Goal: Book appointment/travel/reservation

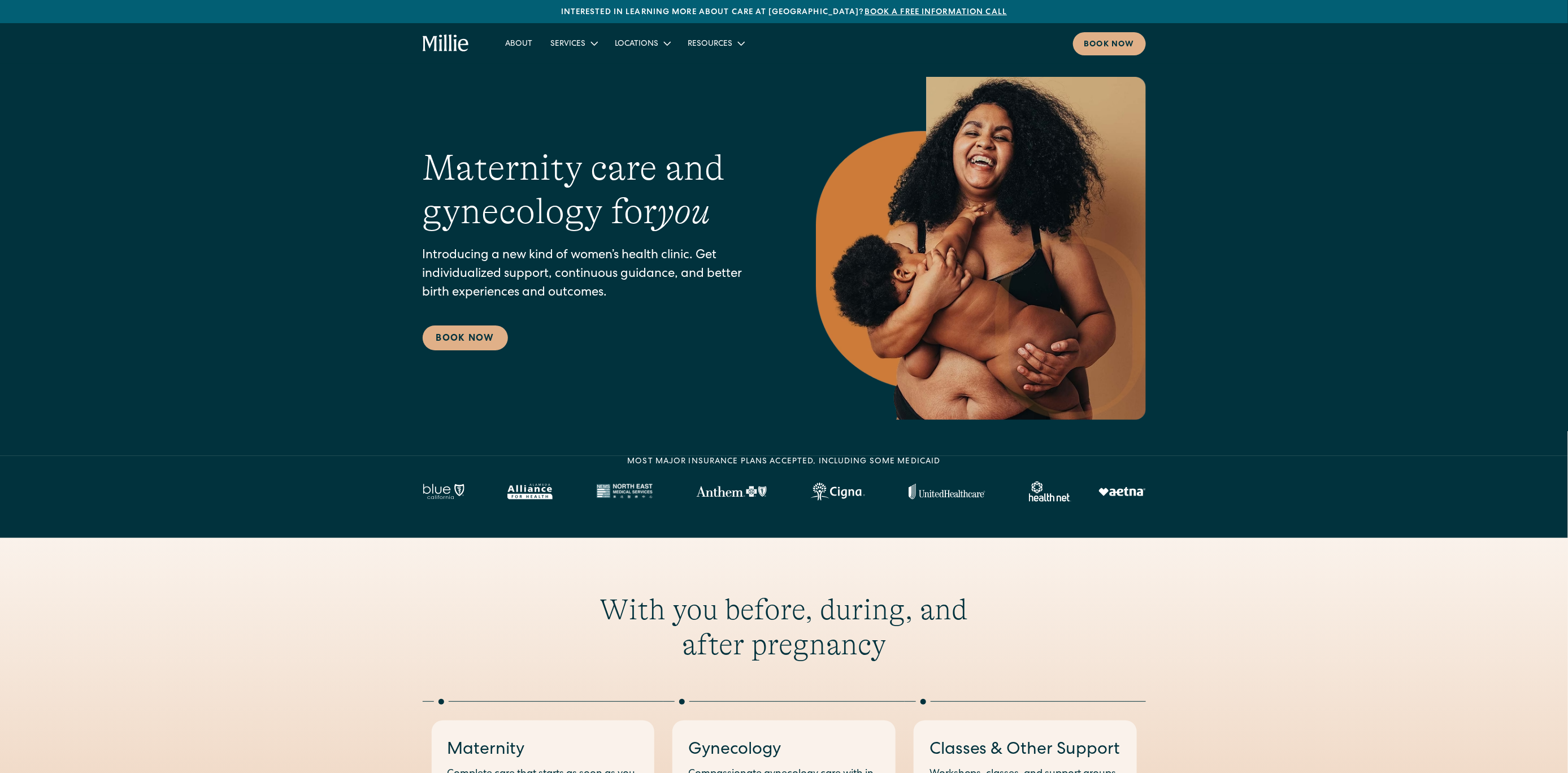
click at [475, 254] on p "Introducing a new kind of women’s health clinic. Get individualized support, co…" at bounding box center [597, 275] width 348 height 56
click at [457, 348] on link "Book Now" at bounding box center [465, 338] width 85 height 25
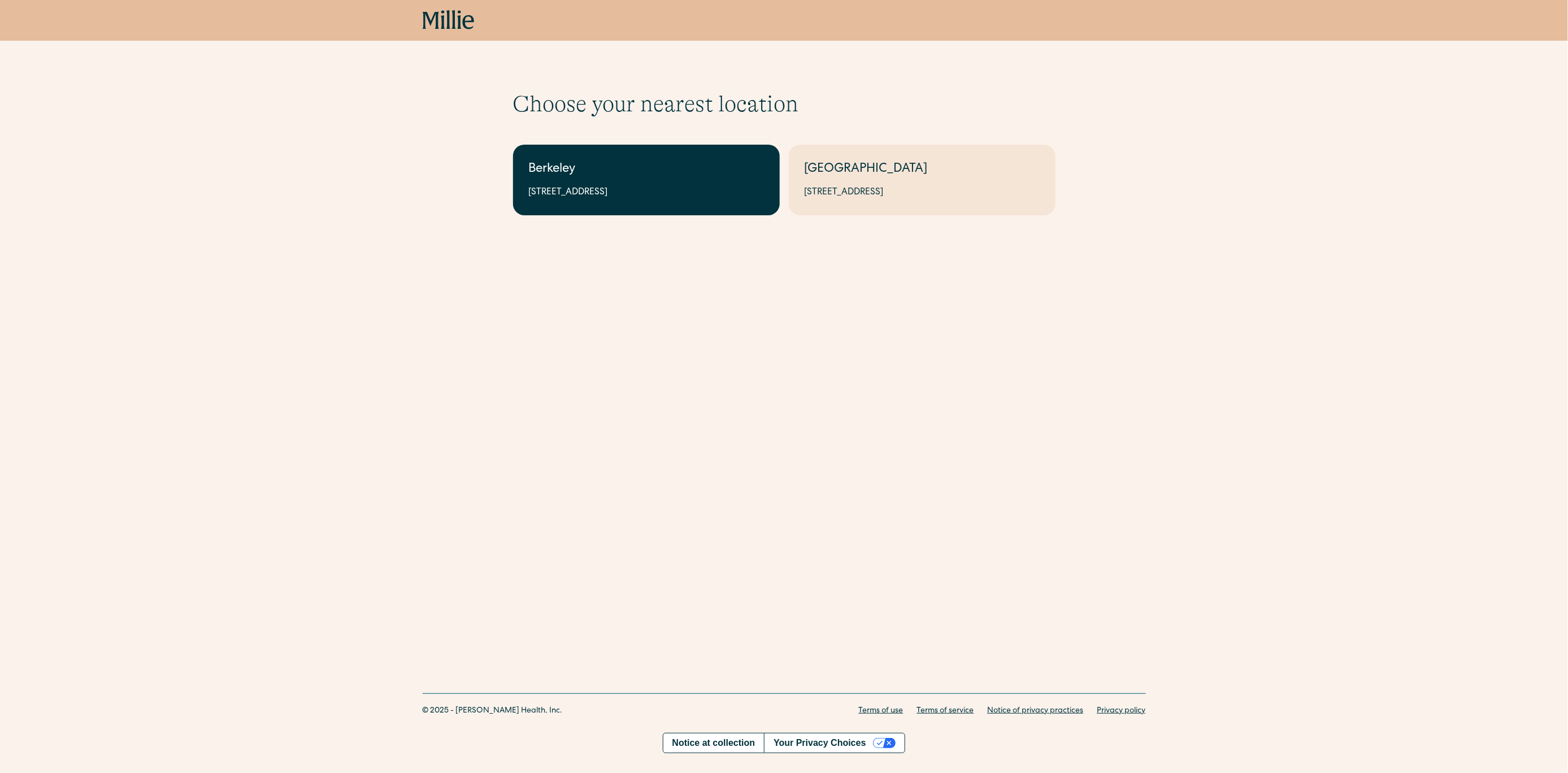
click at [548, 200] on link "Berkeley 2999 Regent St, Suite 524, Berkeley, CA 94705" at bounding box center [646, 180] width 266 height 70
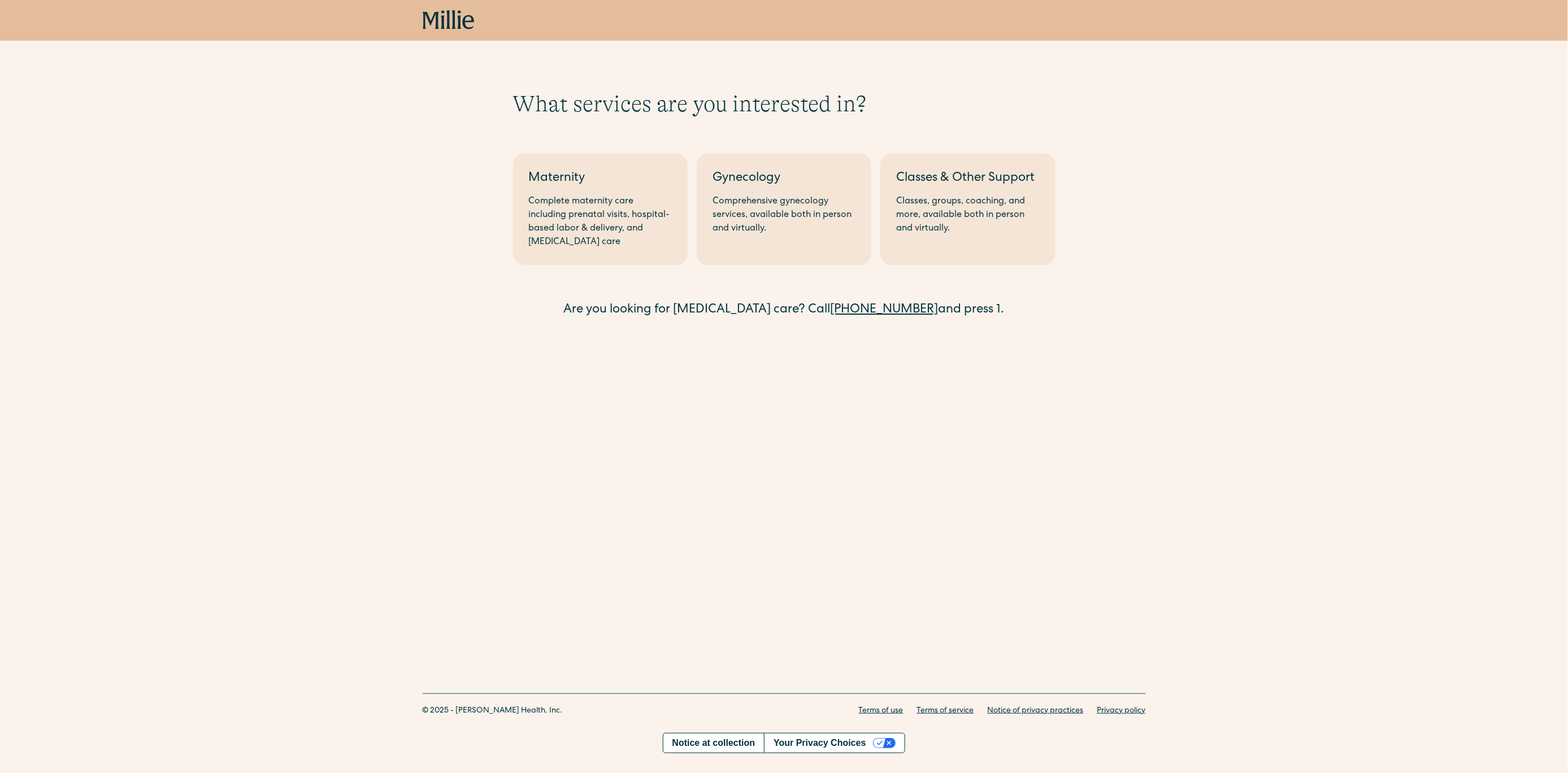
click at [548, 200] on div "Complete maternity care including prenatal visits, hospital-based labor & deliv…" at bounding box center [600, 221] width 143 height 54
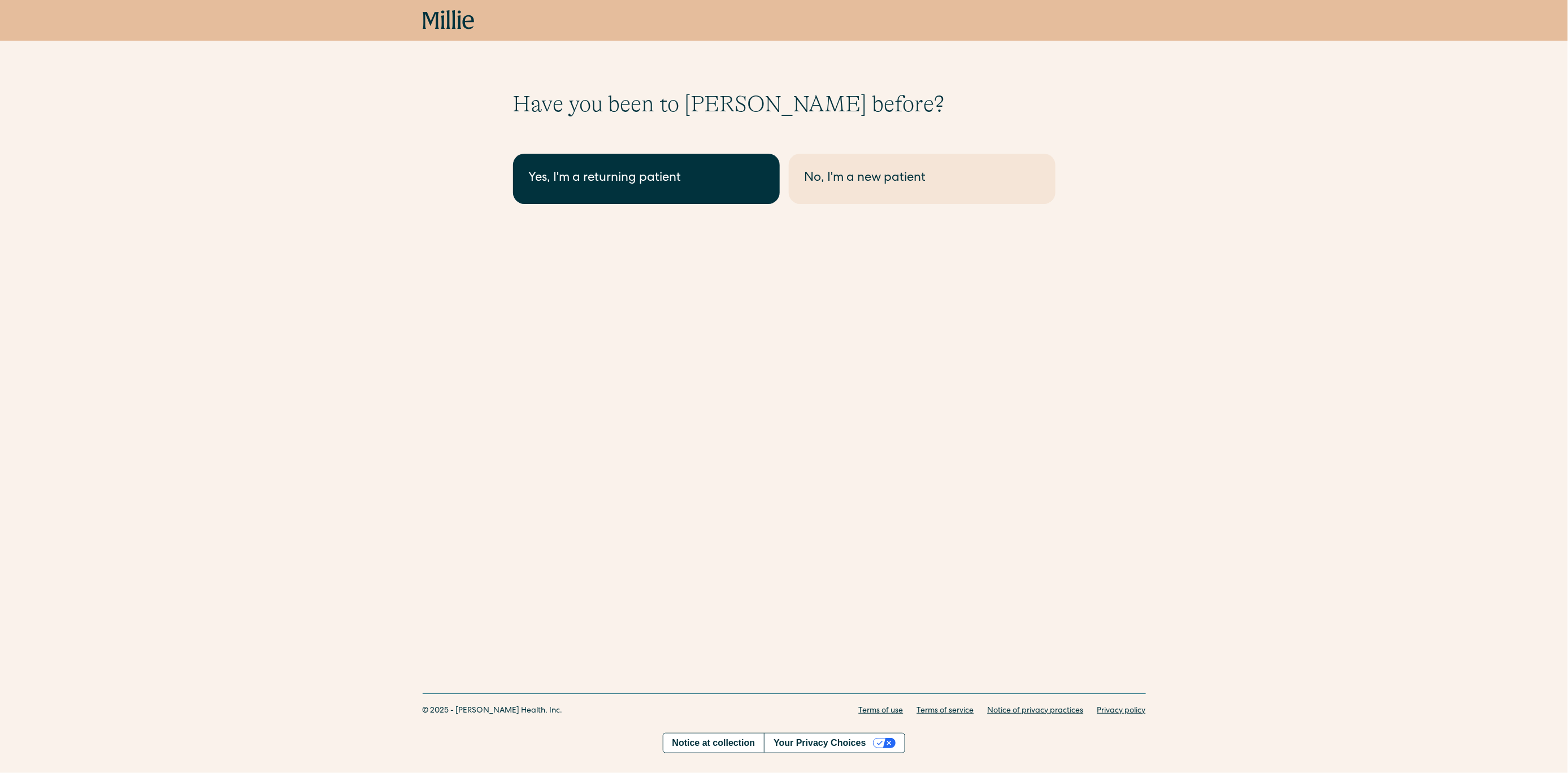
click at [553, 182] on div "Yes, I'm a returning patient" at bounding box center [646, 179] width 235 height 19
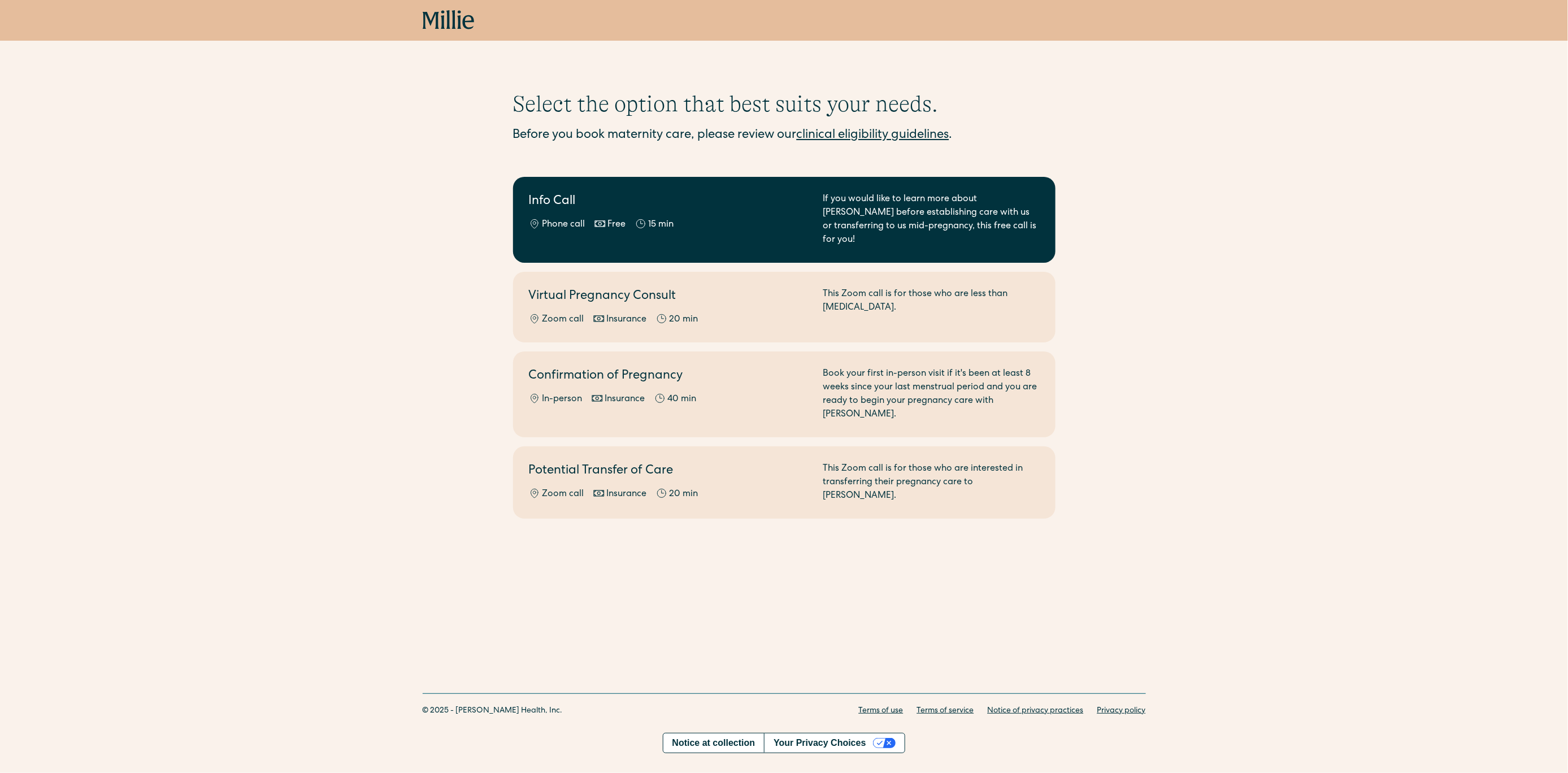
click at [555, 212] on div "Info Call Phone call Free 15 min" at bounding box center [669, 220] width 281 height 54
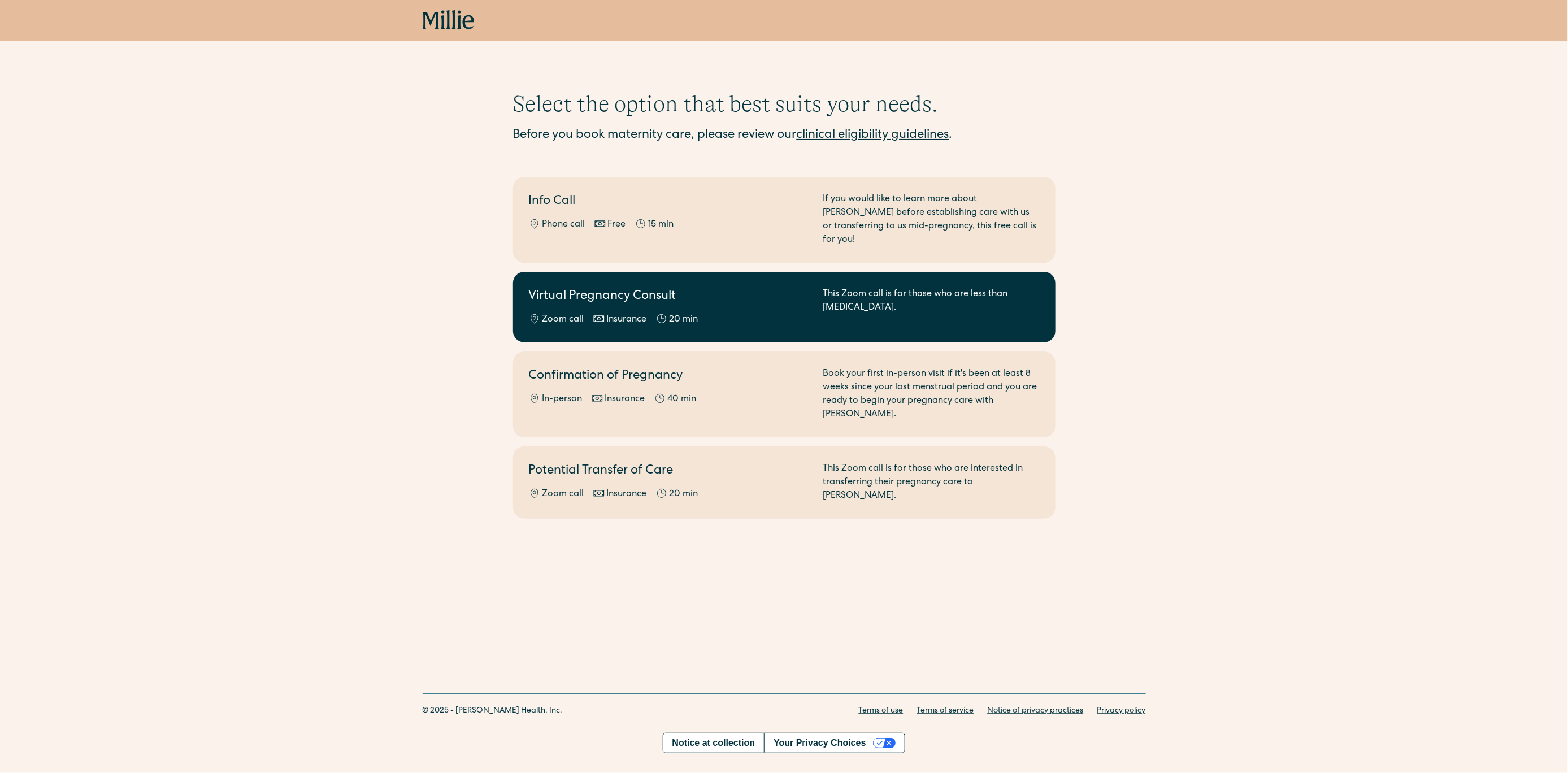
click at [595, 291] on h2 "Virtual Pregnancy Consult" at bounding box center [669, 297] width 281 height 19
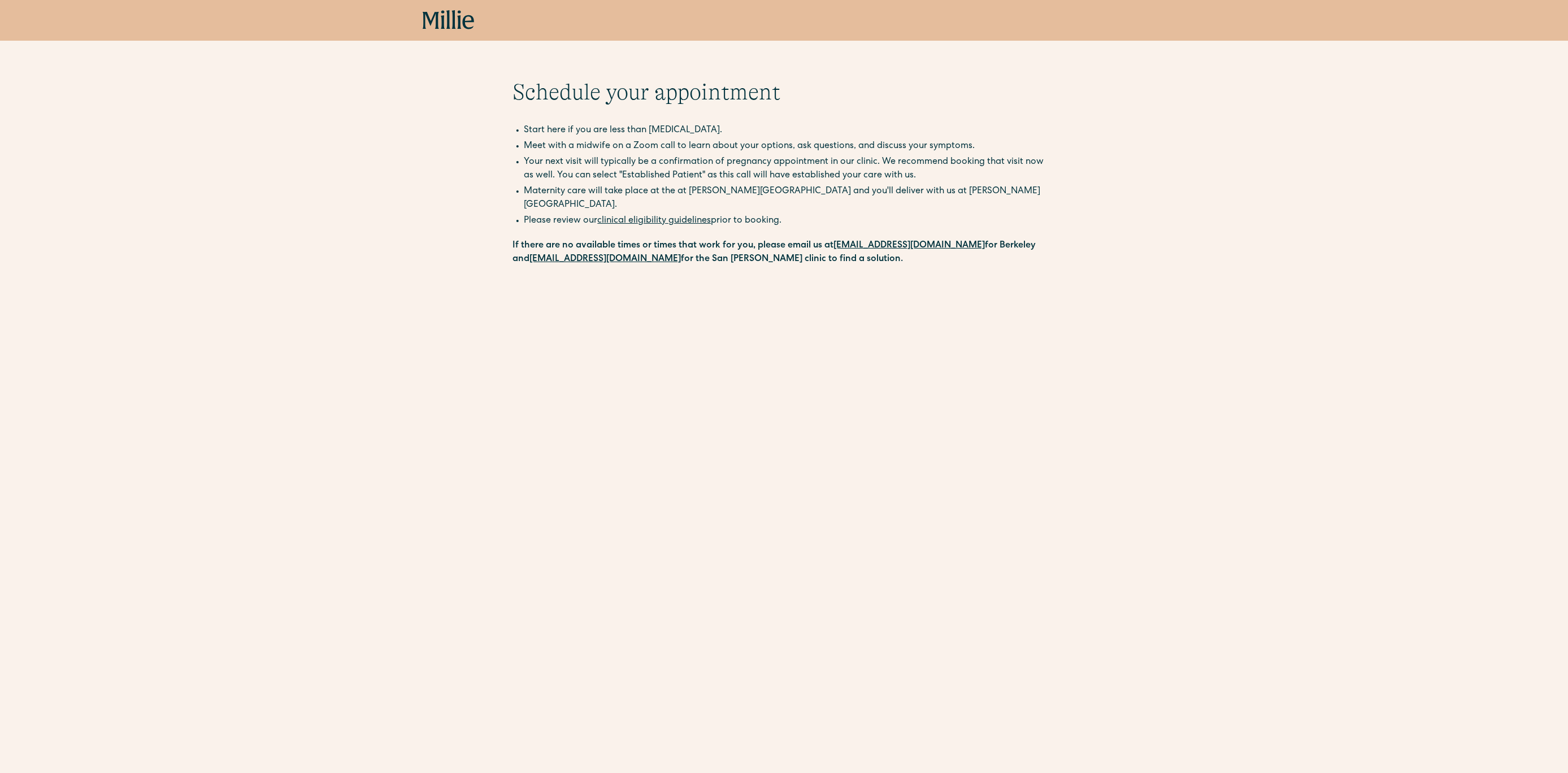
scroll to position [17, 0]
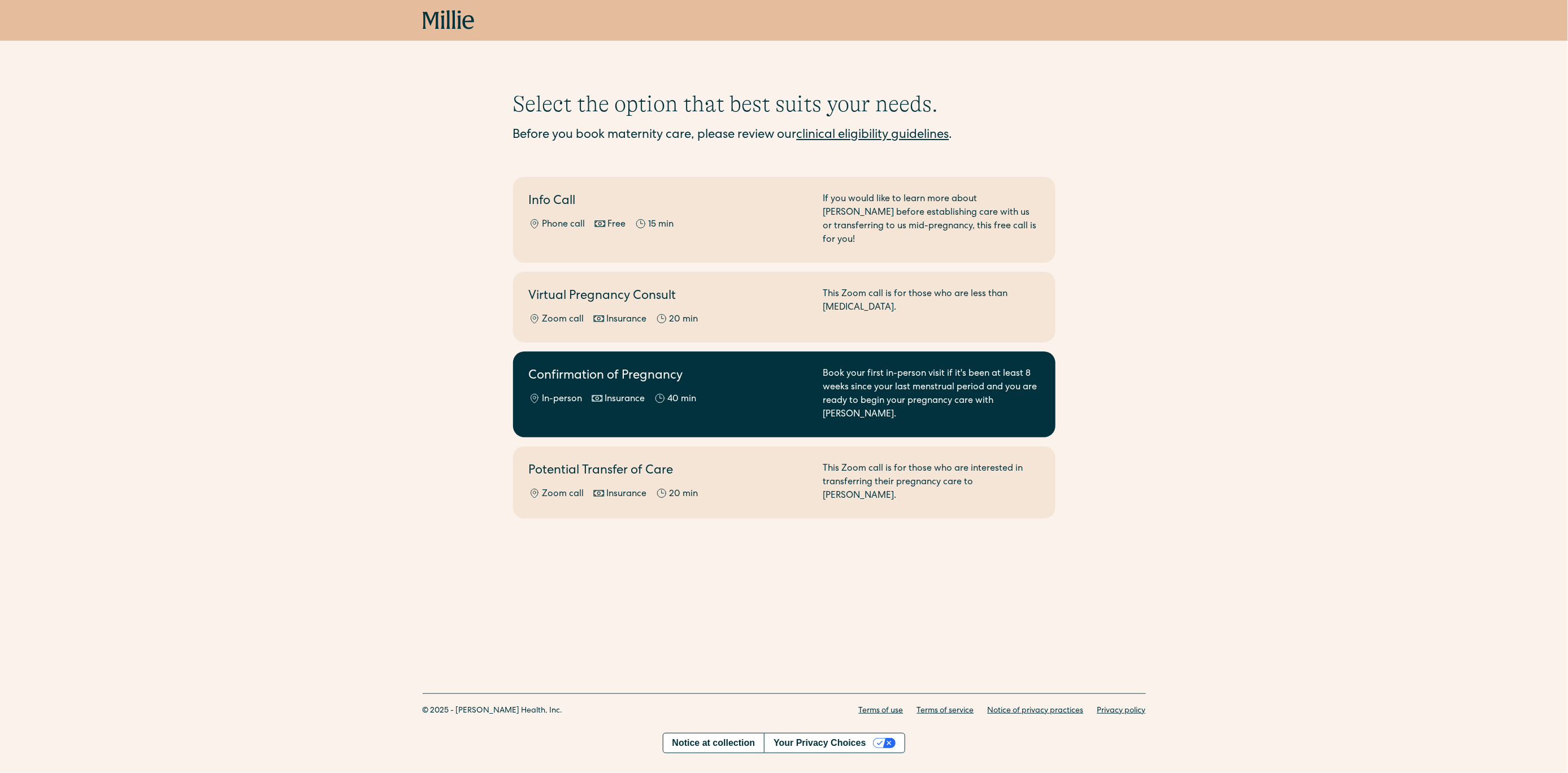
click at [554, 367] on h2 "Confirmation of Pregnancy" at bounding box center [669, 377] width 281 height 19
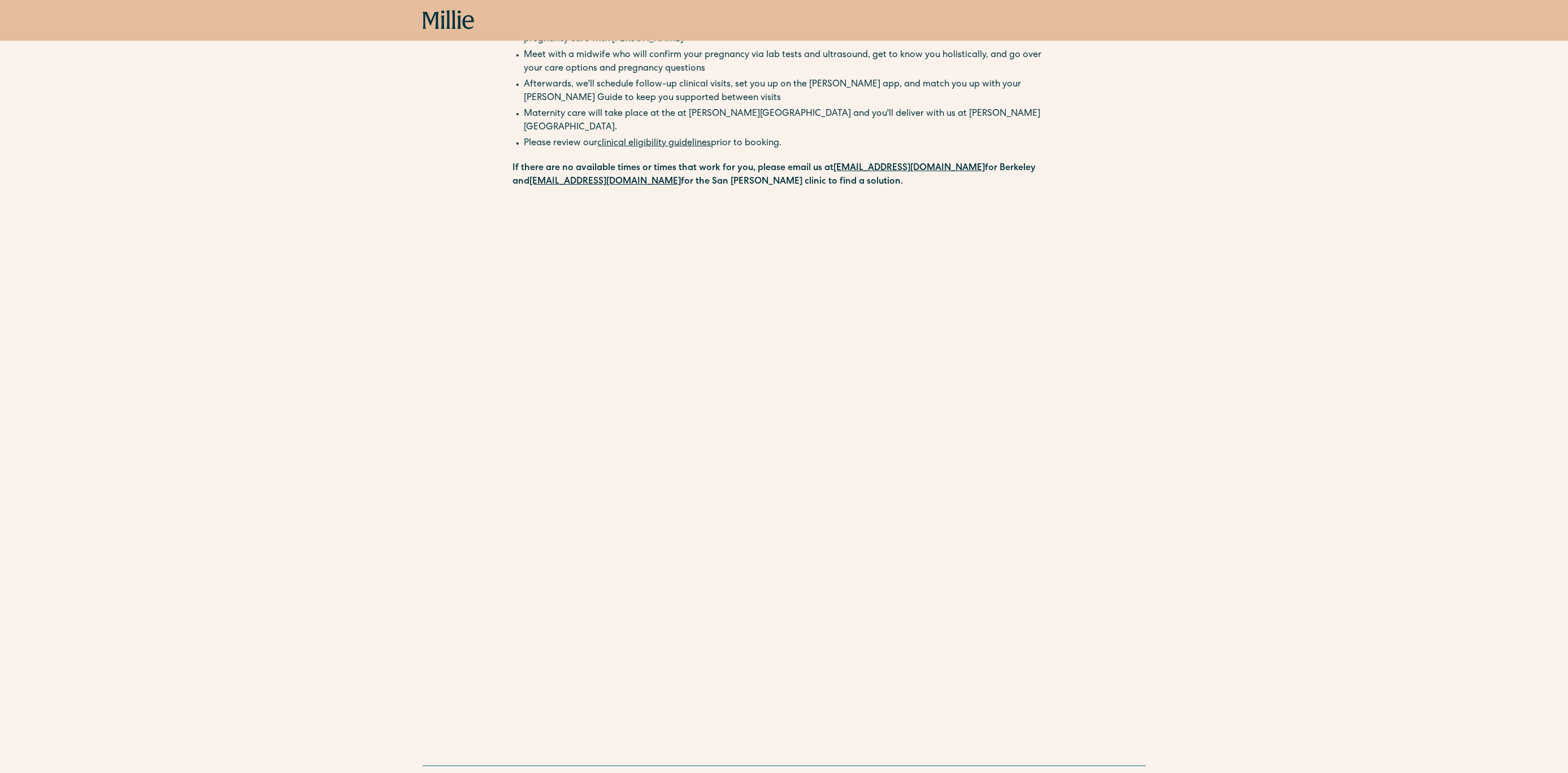
scroll to position [123, 0]
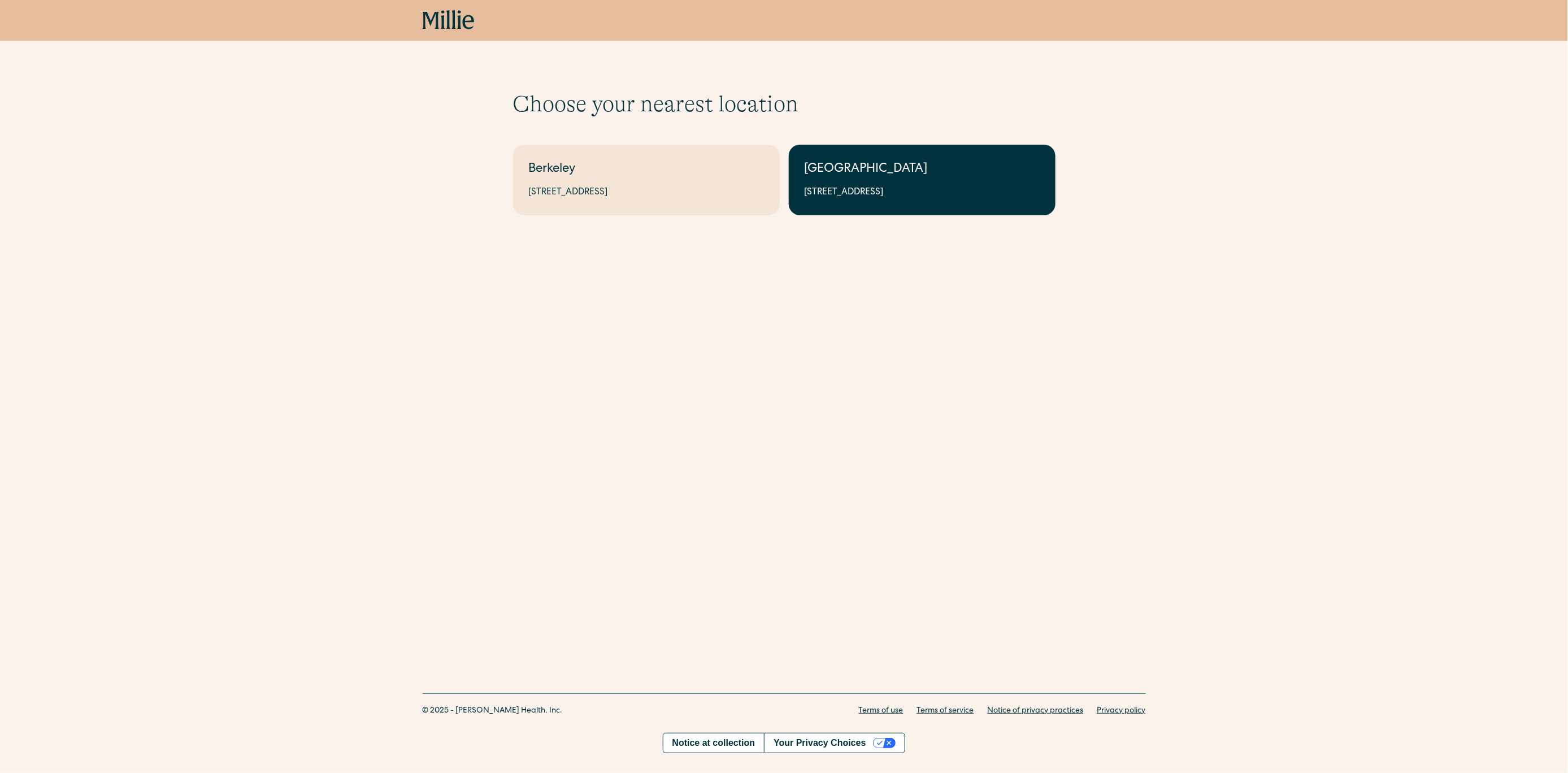
click at [834, 188] on div "1471 Saratoga Ave, Suite 101, San Jose, CA 95129" at bounding box center [922, 193] width 235 height 14
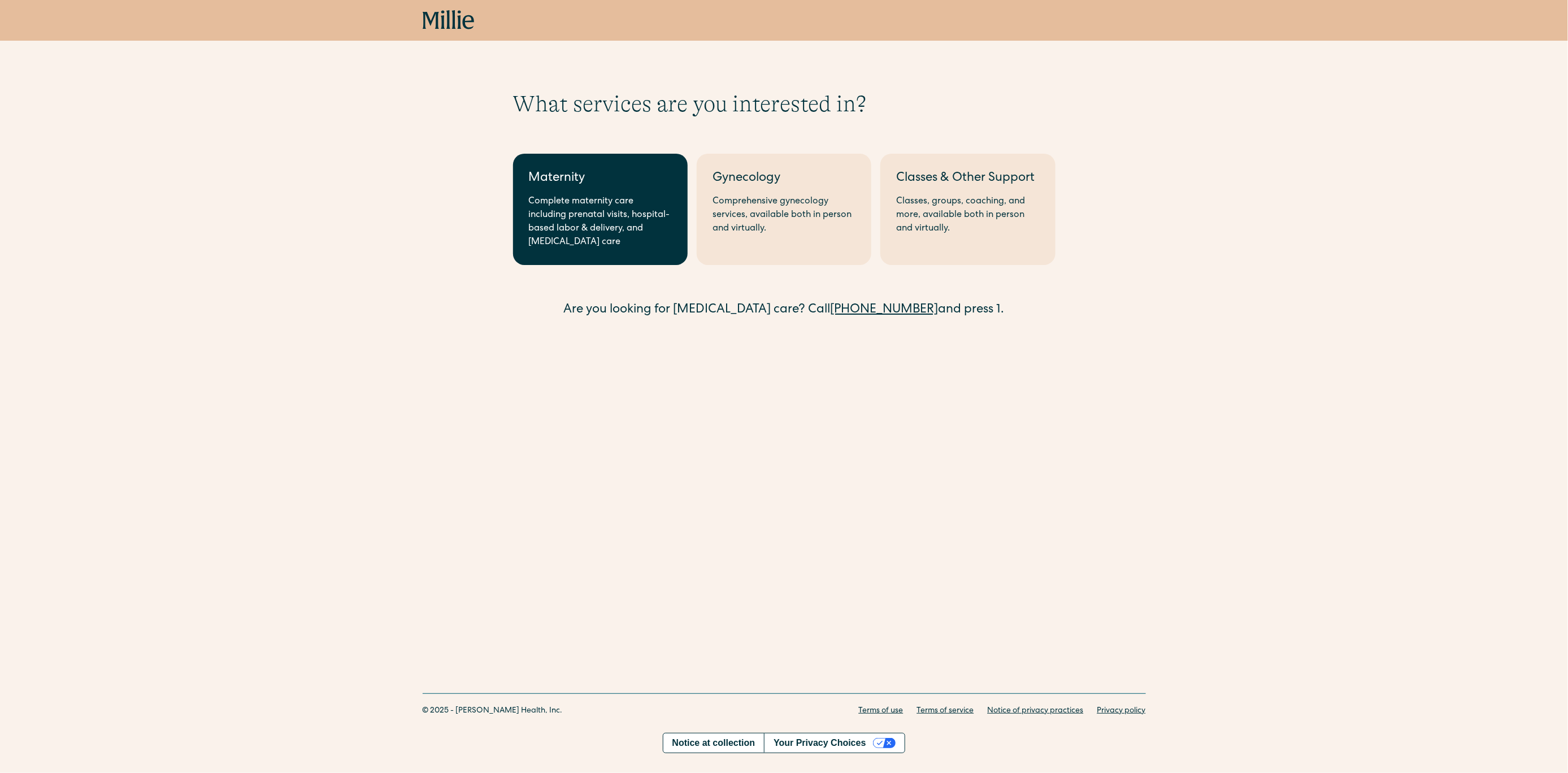
click at [642, 206] on div "Complete maternity care including prenatal visits, hospital-based labor & deliv…" at bounding box center [600, 221] width 143 height 54
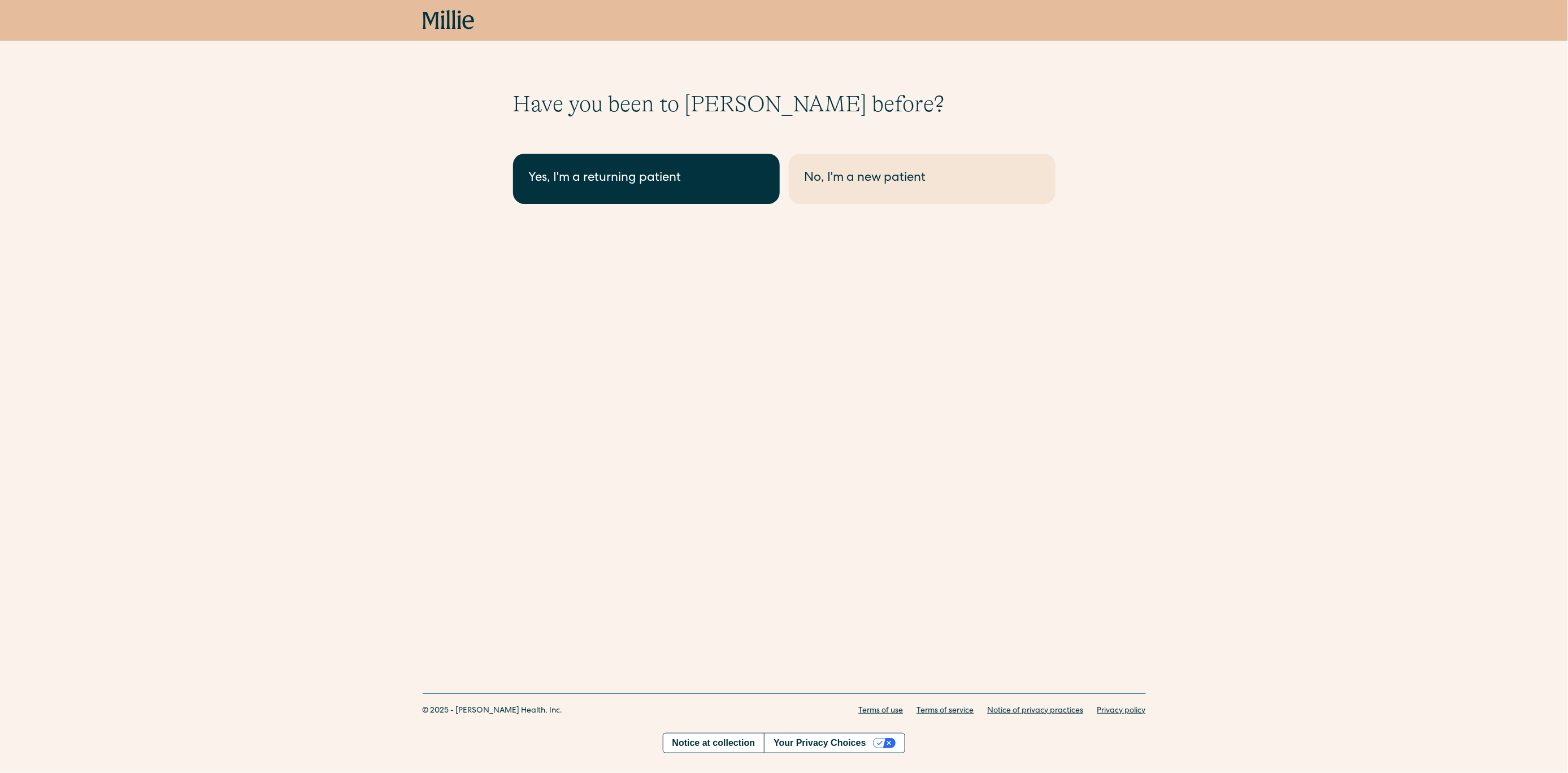
click at [646, 190] on link "Yes, I'm a returning patient" at bounding box center [646, 178] width 266 height 51
click at [626, 183] on div "Yes, I'm a returning patient" at bounding box center [646, 179] width 235 height 19
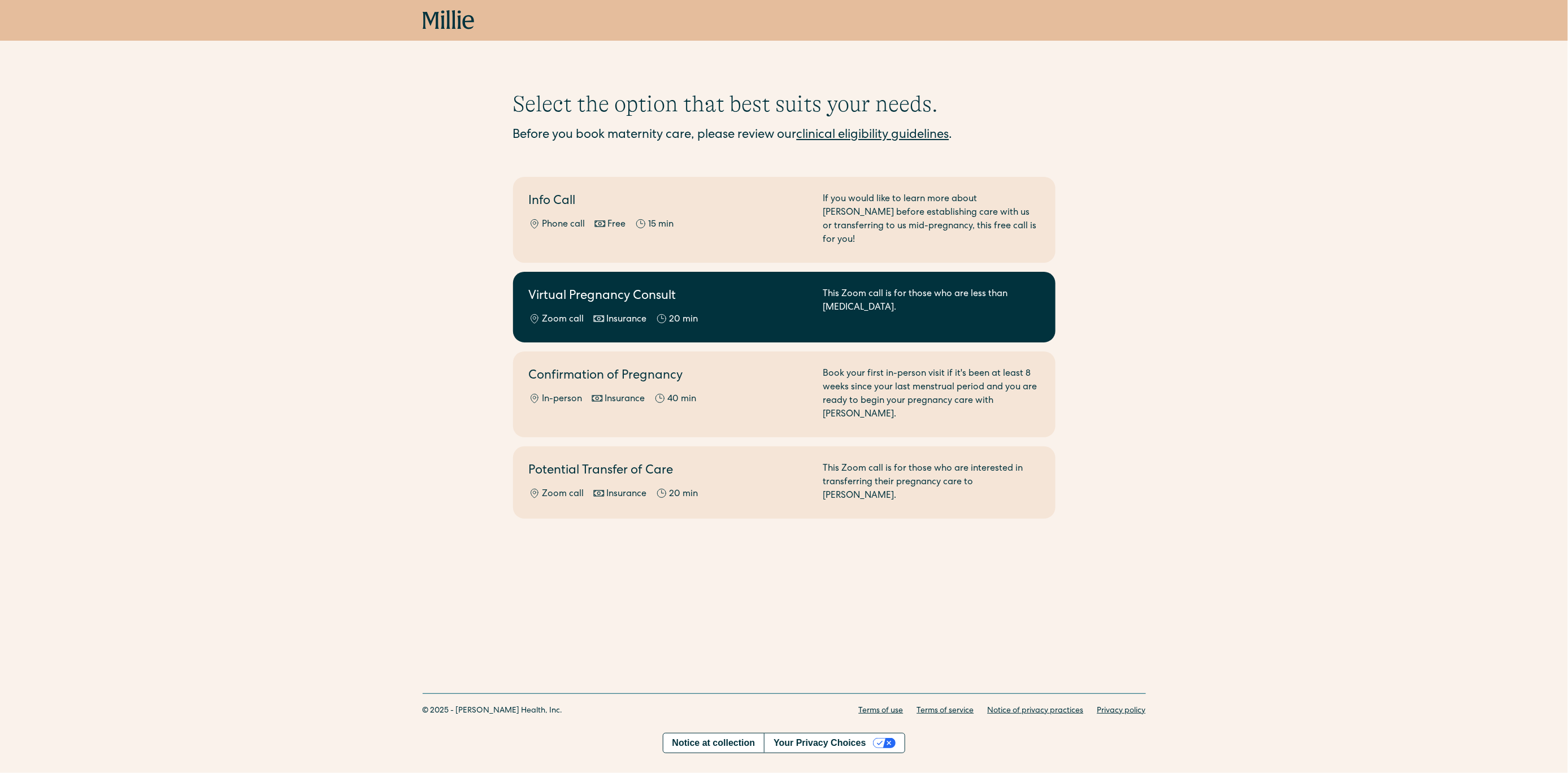
click at [633, 296] on div "Virtual Pregnancy Consult Zoom call Insurance 20 min" at bounding box center [669, 307] width 281 height 39
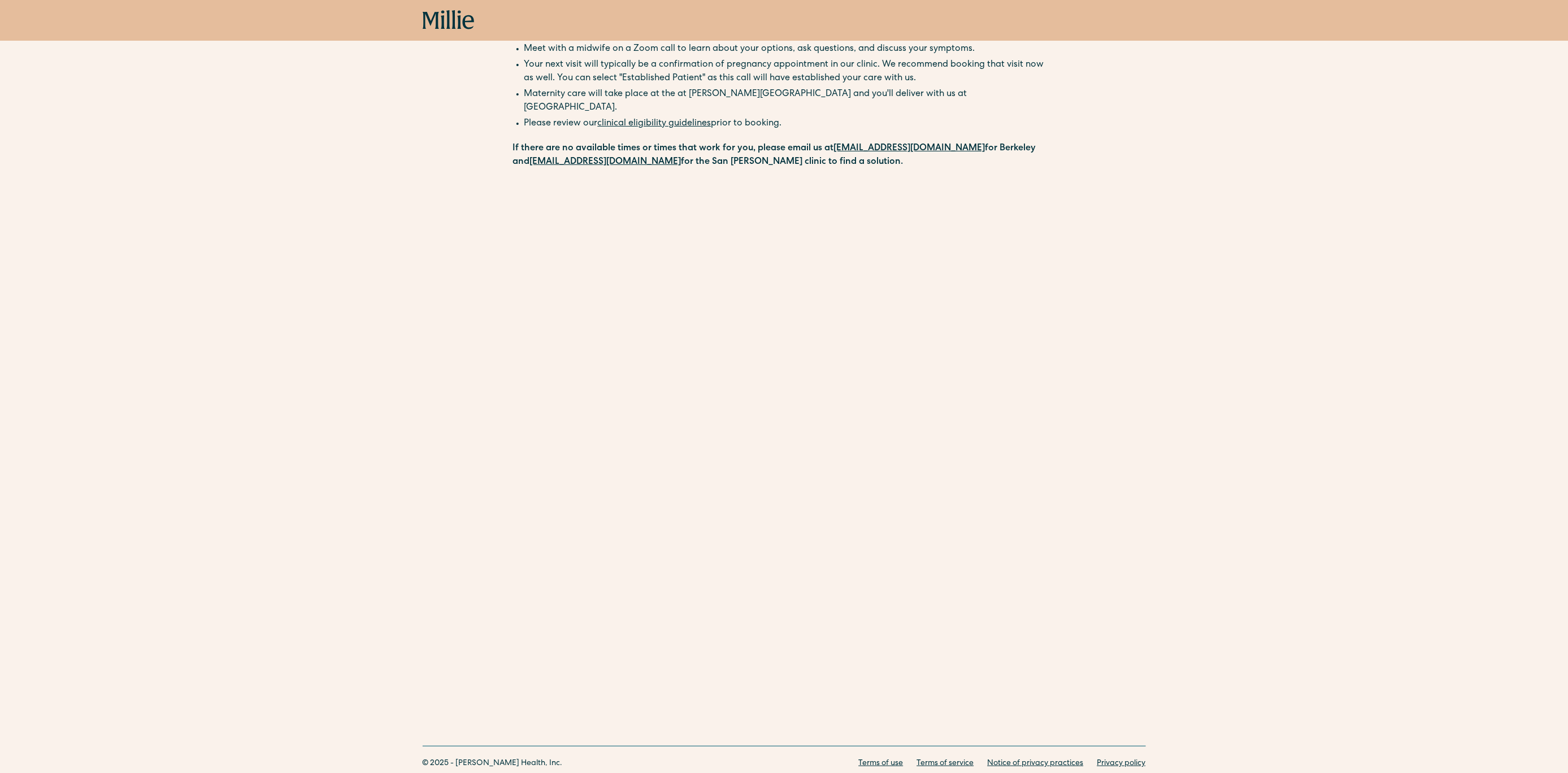
scroll to position [130, 0]
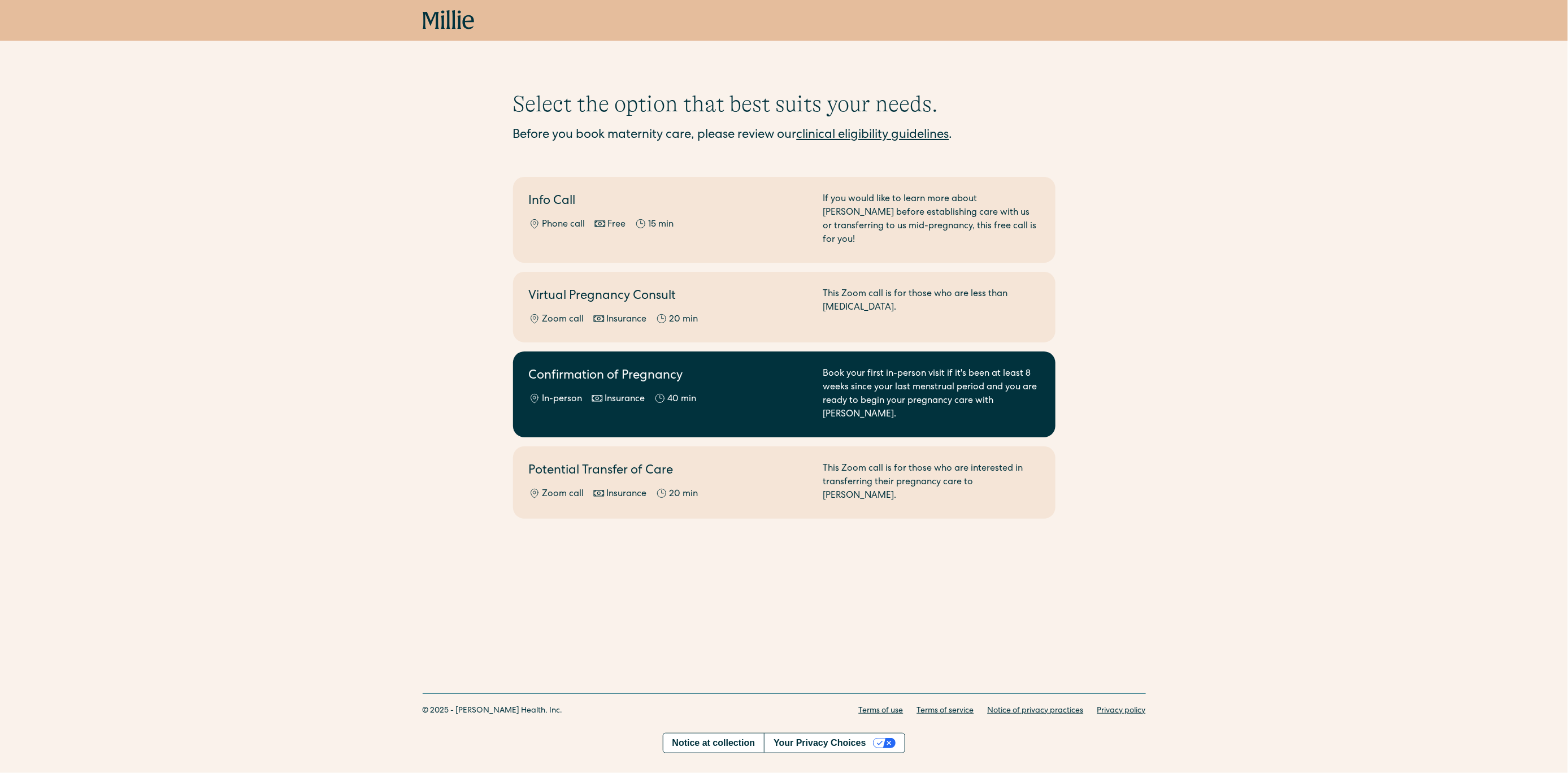
click at [604, 367] on h2 "Confirmation of Pregnancy" at bounding box center [669, 377] width 281 height 19
